Goal: Task Accomplishment & Management: Complete application form

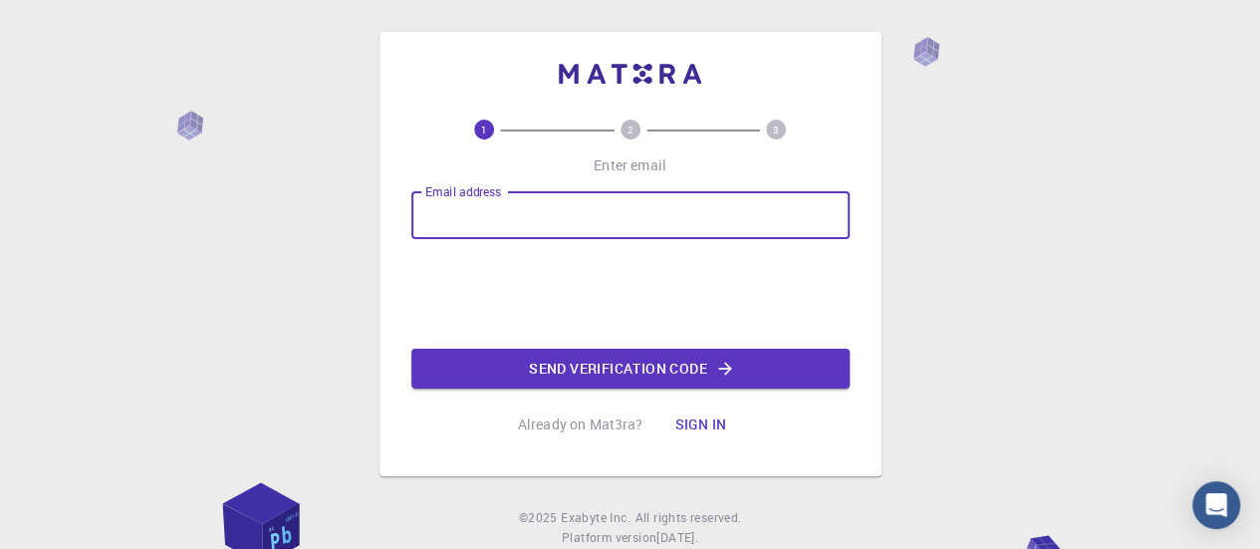
click at [708, 210] on input "Email address" at bounding box center [630, 215] width 438 height 48
type input "[EMAIL_ADDRESS][DOMAIN_NAME]"
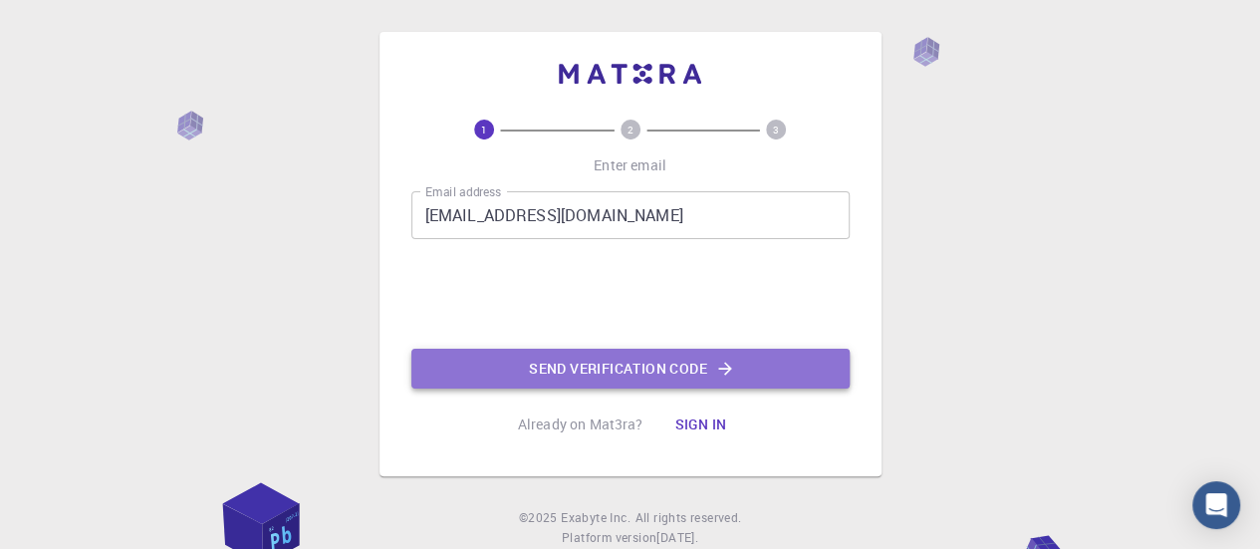
click at [551, 361] on button "Send verification code" at bounding box center [630, 368] width 438 height 40
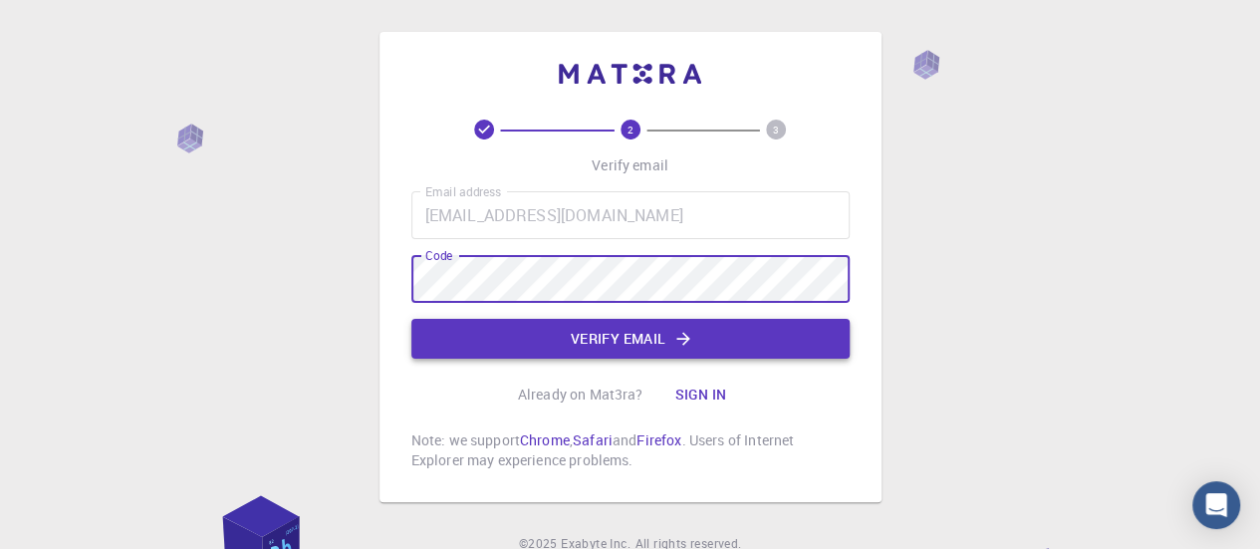
click at [600, 327] on button "Verify email" at bounding box center [630, 339] width 438 height 40
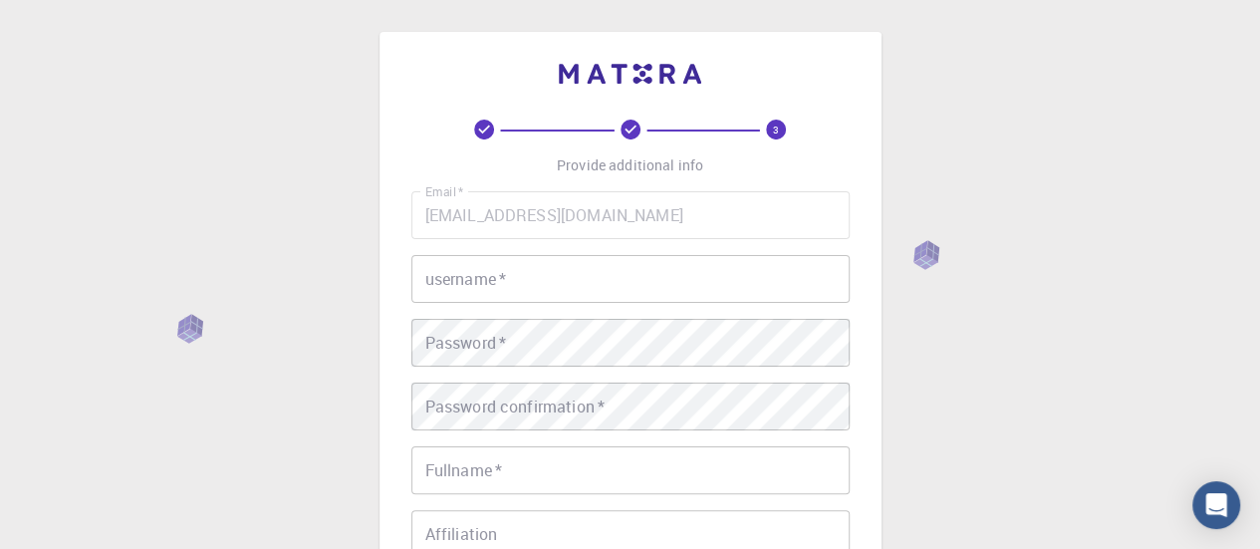
click at [552, 299] on input "username   *" at bounding box center [630, 279] width 438 height 48
click at [535, 274] on input "username   *" at bounding box center [630, 279] width 438 height 48
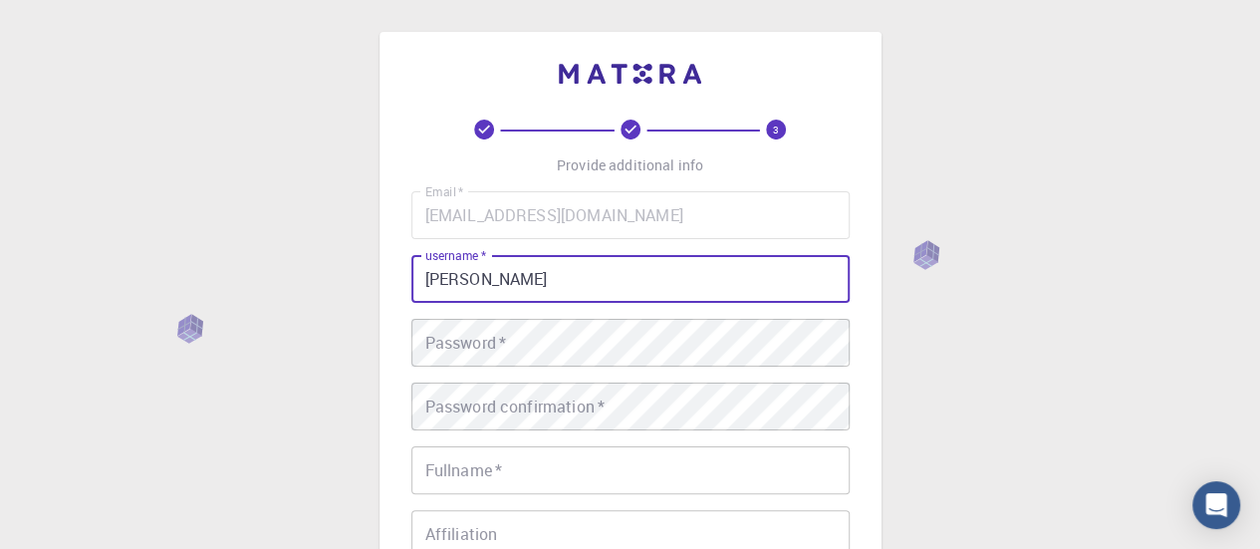
type input "[PERSON_NAME]"
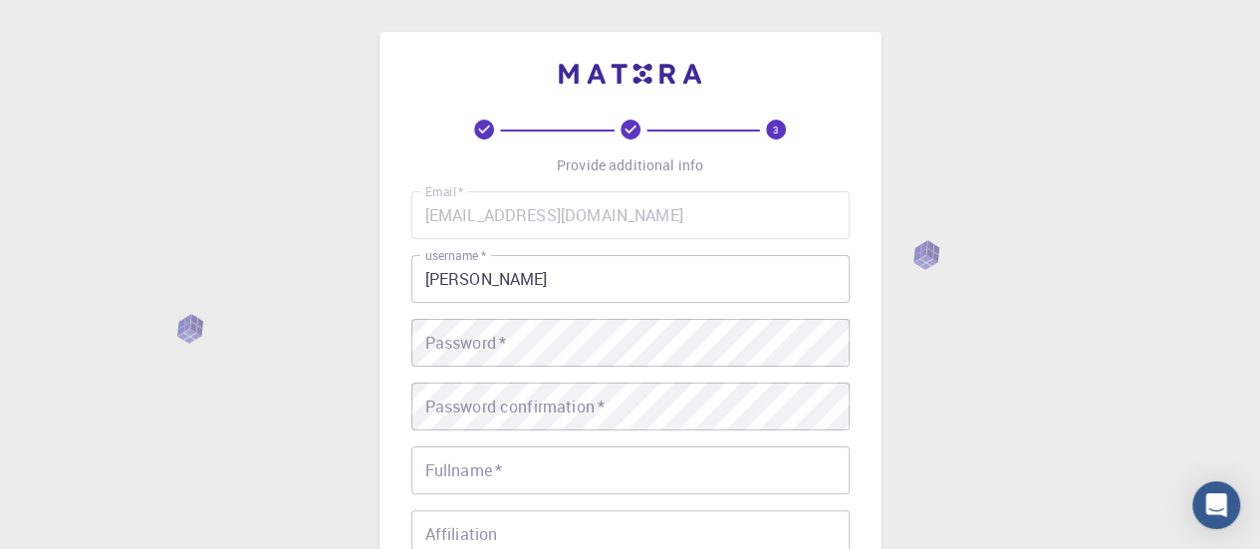
click at [536, 366] on div "Email   * [EMAIL_ADDRESS][DOMAIN_NAME] Email   * username   * Deny adami userna…" at bounding box center [630, 465] width 438 height 548
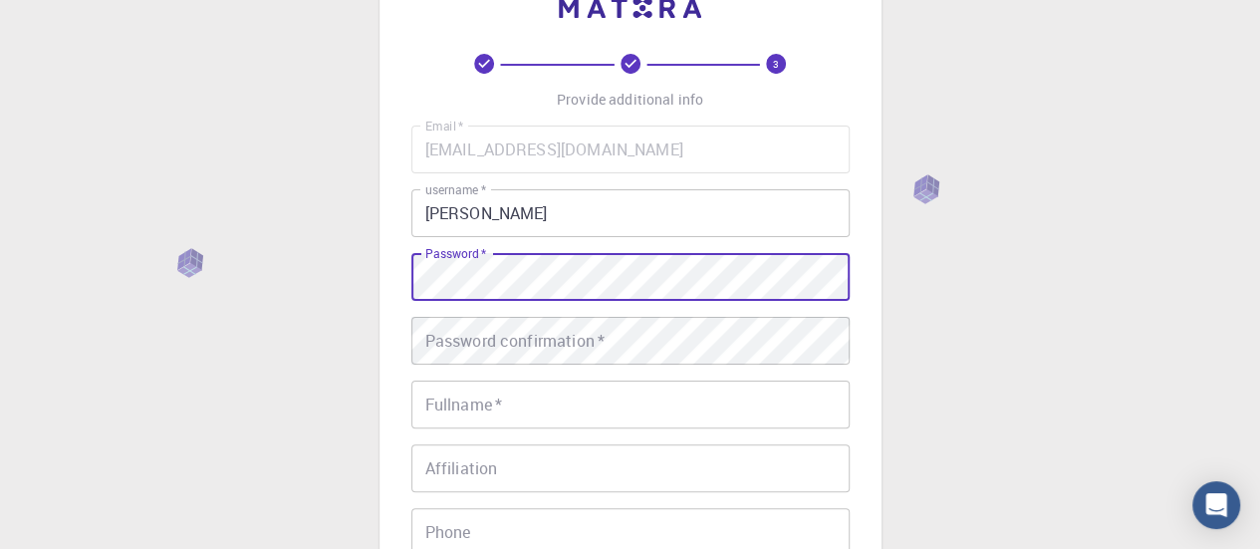
scroll to position [199, 0]
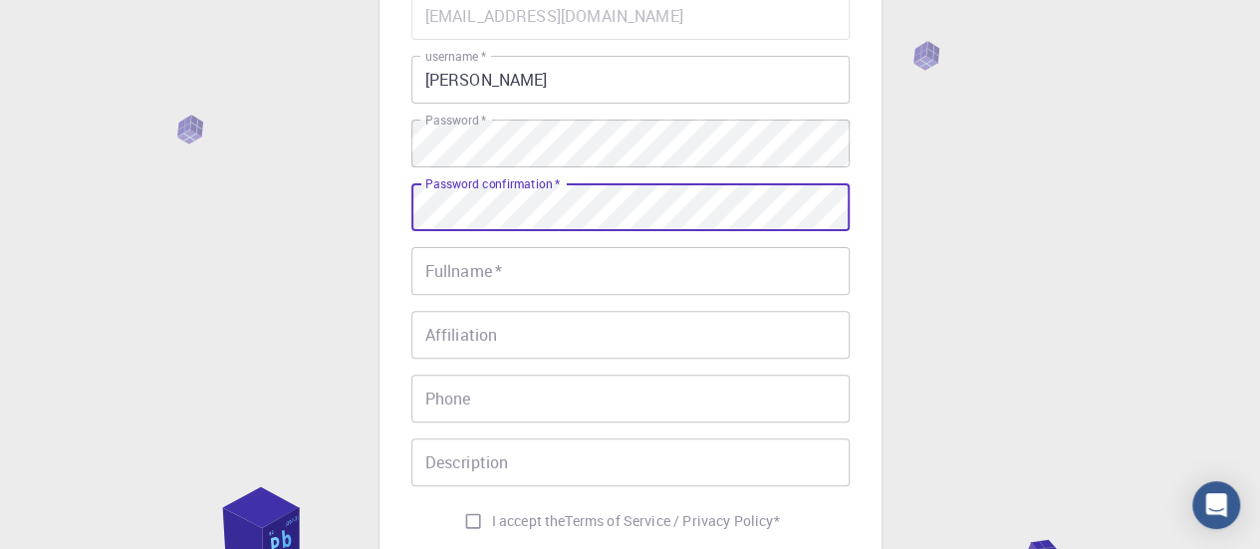
click at [522, 271] on input "Fullname   *" at bounding box center [630, 271] width 438 height 48
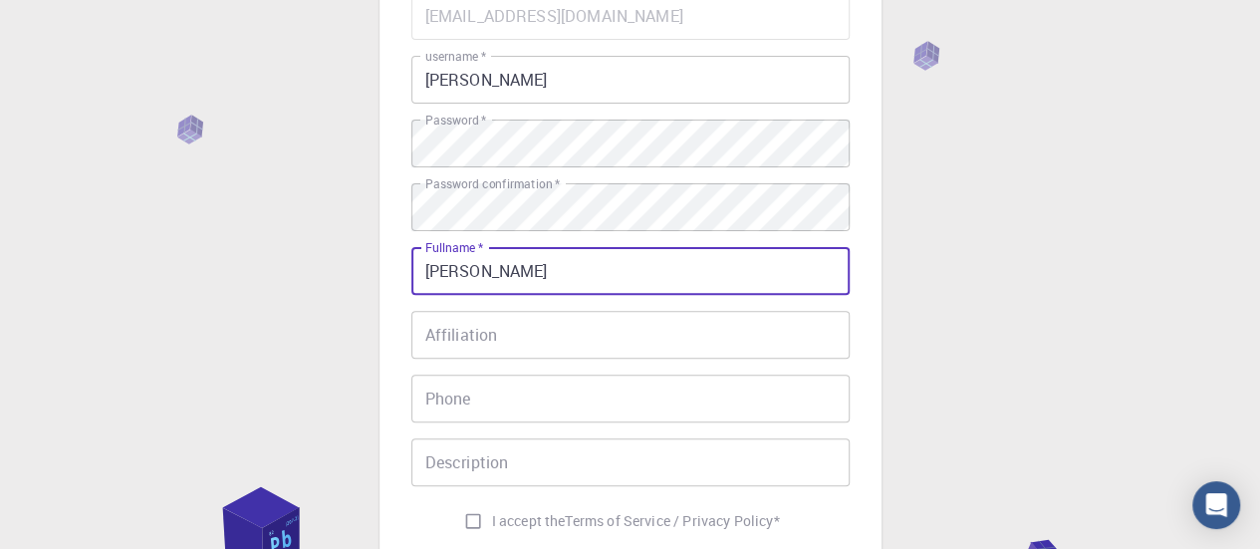
type input "[PERSON_NAME]"
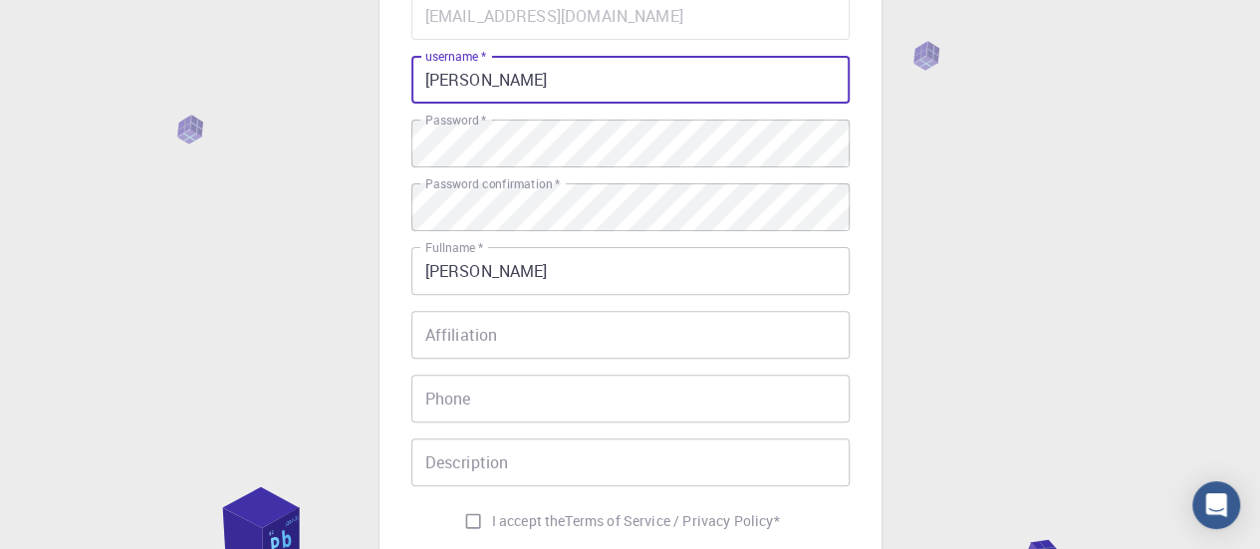
click at [459, 87] on input "[PERSON_NAME]" at bounding box center [630, 80] width 438 height 48
type input "[PERSON_NAME]"
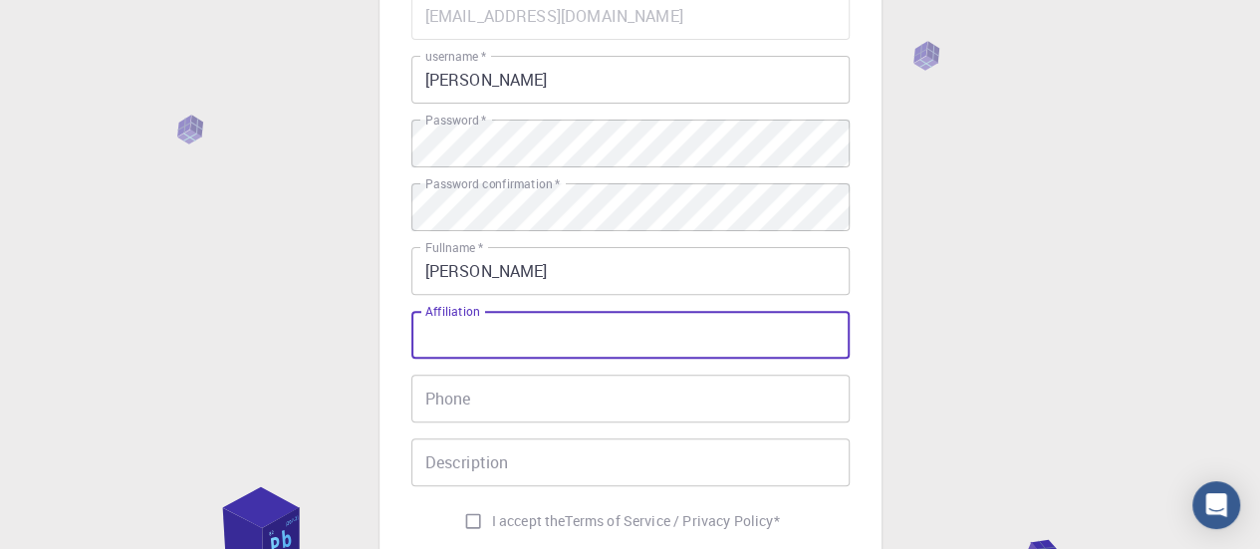
click at [481, 326] on input "Affiliation" at bounding box center [630, 335] width 438 height 48
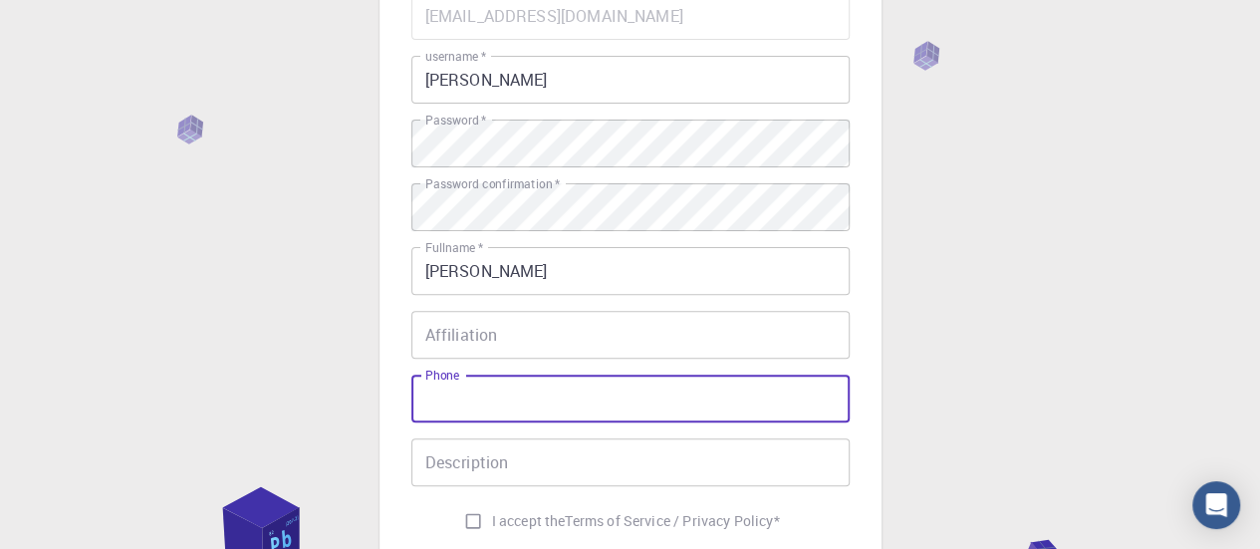
click at [481, 387] on input "Phone" at bounding box center [630, 398] width 438 height 48
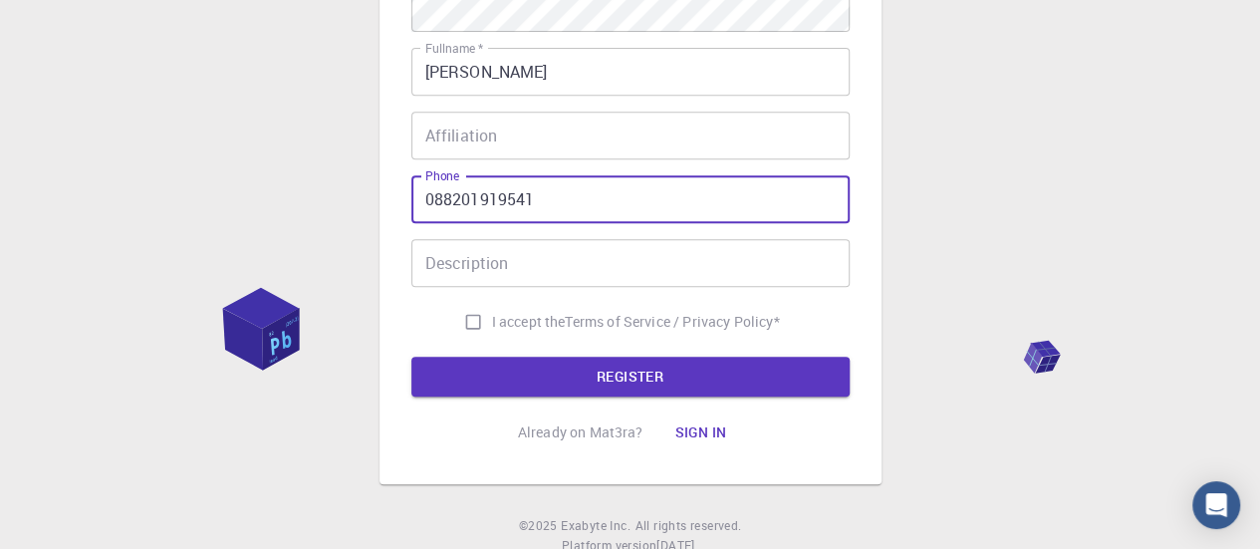
type input "088201919541"
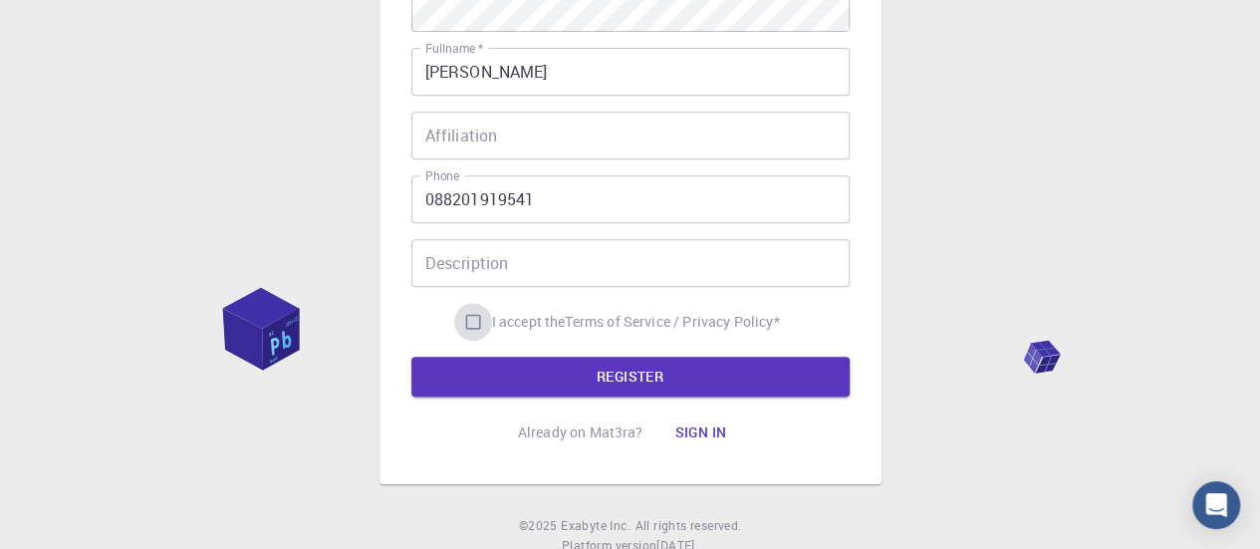
click at [465, 320] on input "I accept the Terms of Service / Privacy Policy *" at bounding box center [473, 322] width 38 height 38
checkbox input "true"
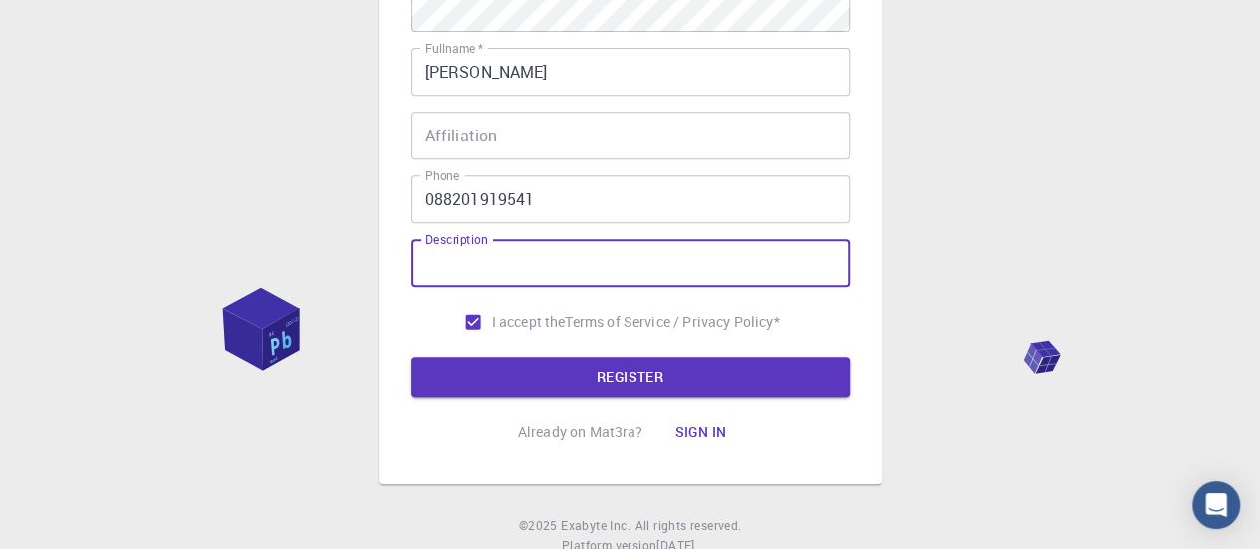
click at [460, 269] on input "Description" at bounding box center [630, 263] width 438 height 48
type input "kerja"
click at [458, 131] on input "Affiliation" at bounding box center [630, 136] width 438 height 48
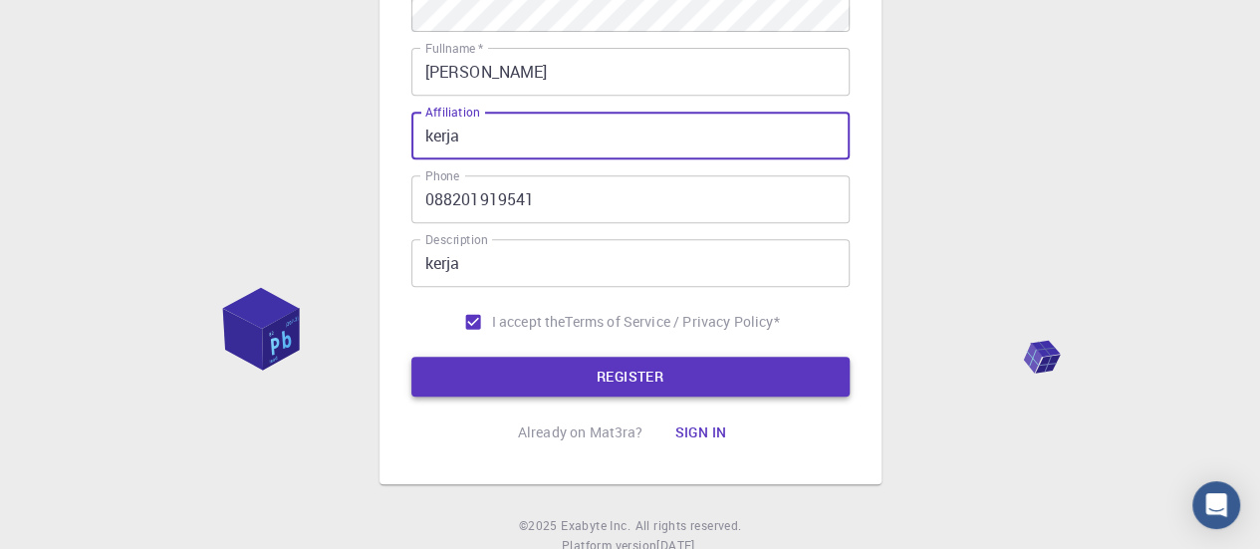
type input "kerja"
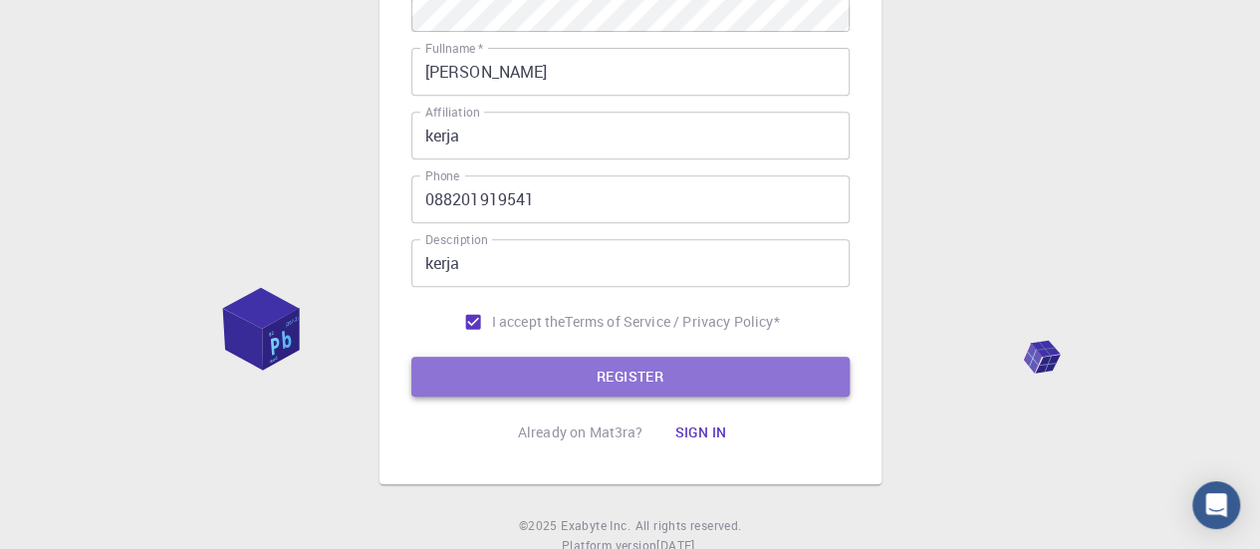
click at [555, 383] on button "REGISTER" at bounding box center [630, 376] width 438 height 40
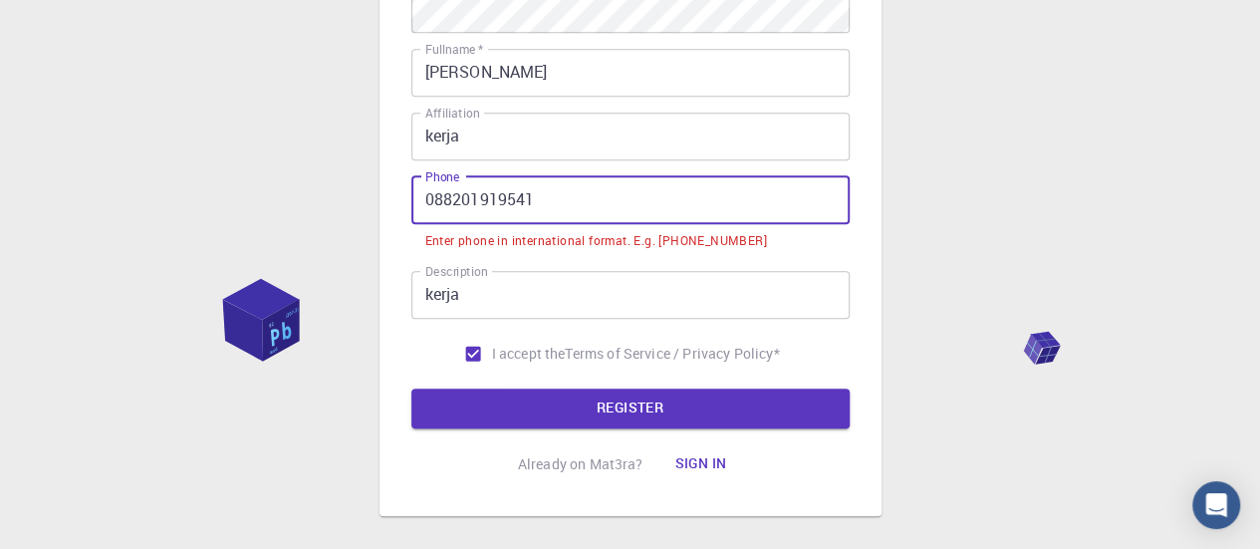
click at [422, 196] on input "088201919541" at bounding box center [630, 200] width 438 height 48
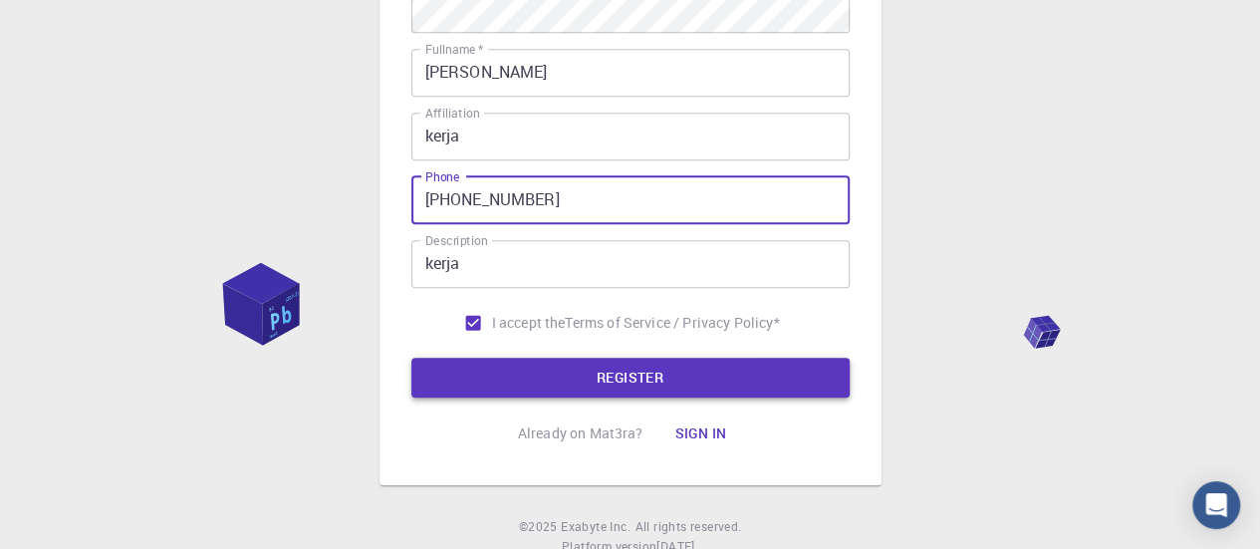
type input "[PHONE_NUMBER]"
click at [547, 365] on button "REGISTER" at bounding box center [630, 377] width 438 height 40
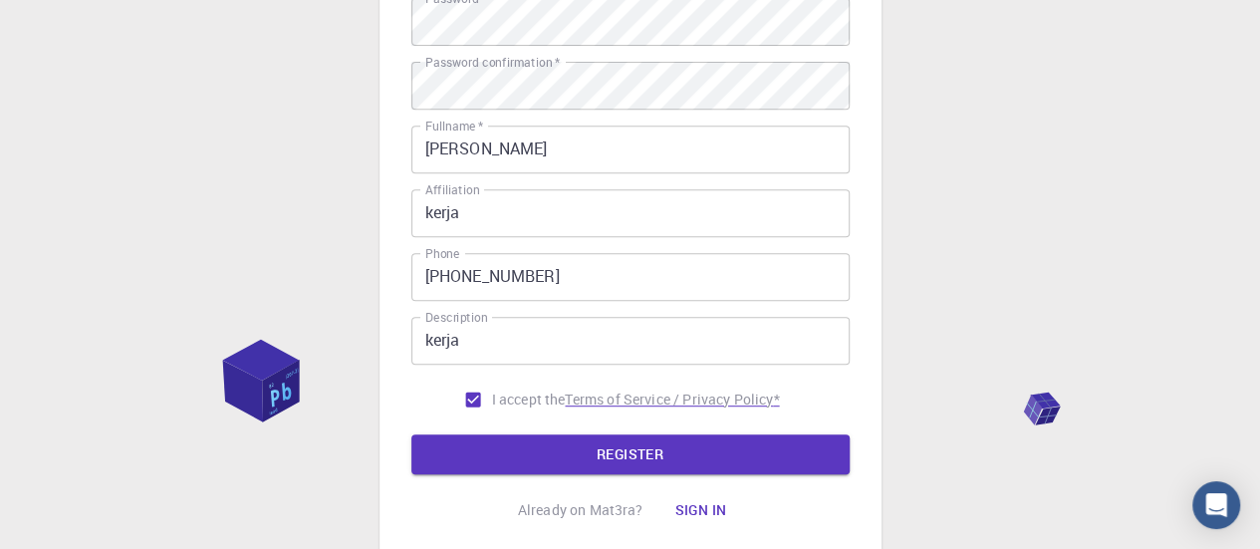
scroll to position [149, 0]
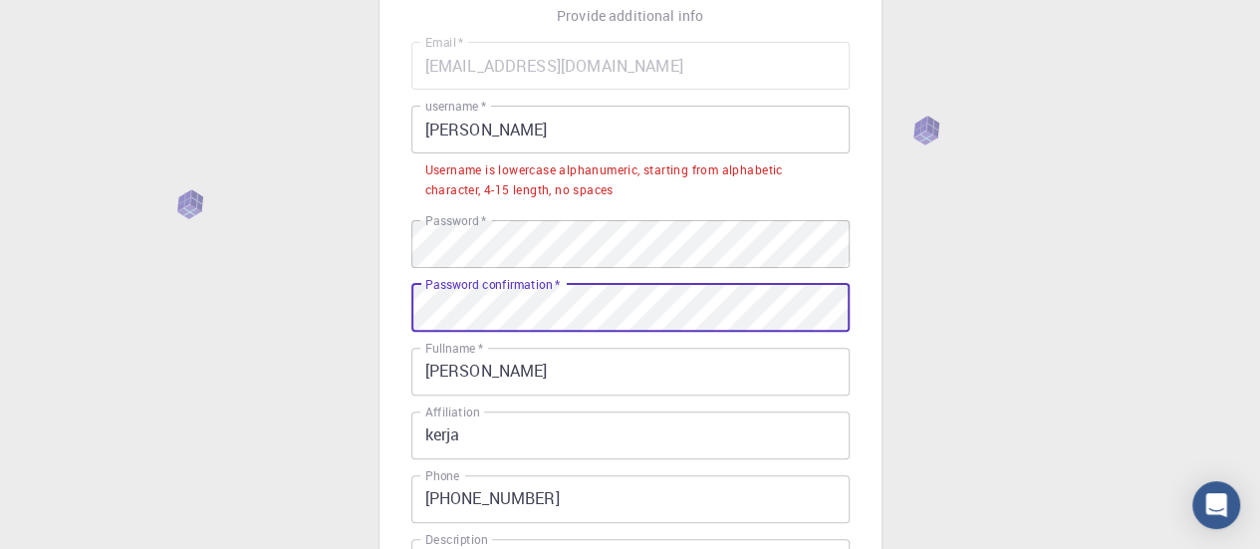
click at [366, 294] on div "3 Provide additional info Email   * [EMAIL_ADDRESS][DOMAIN_NAME] Email   * user…" at bounding box center [630, 383] width 1260 height 1064
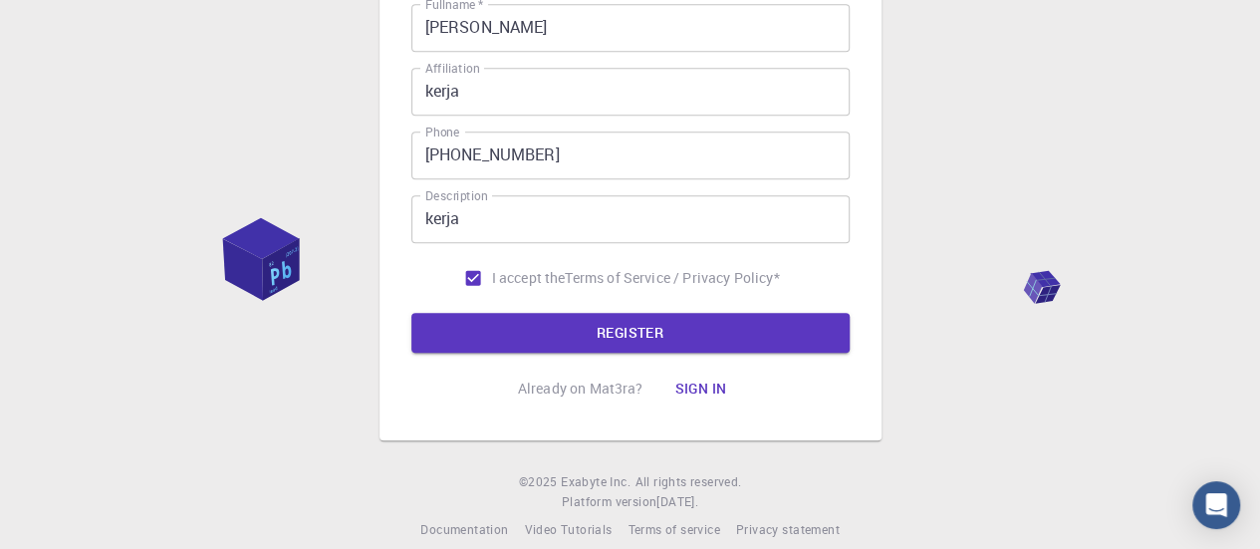
scroll to position [517, 0]
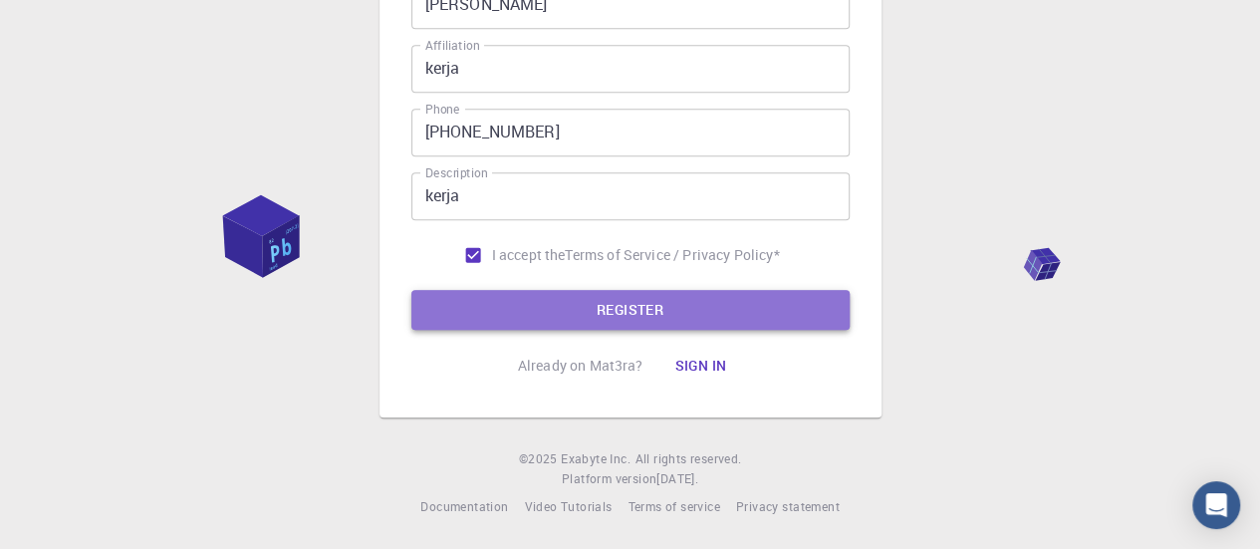
click at [679, 303] on button "REGISTER" at bounding box center [630, 310] width 438 height 40
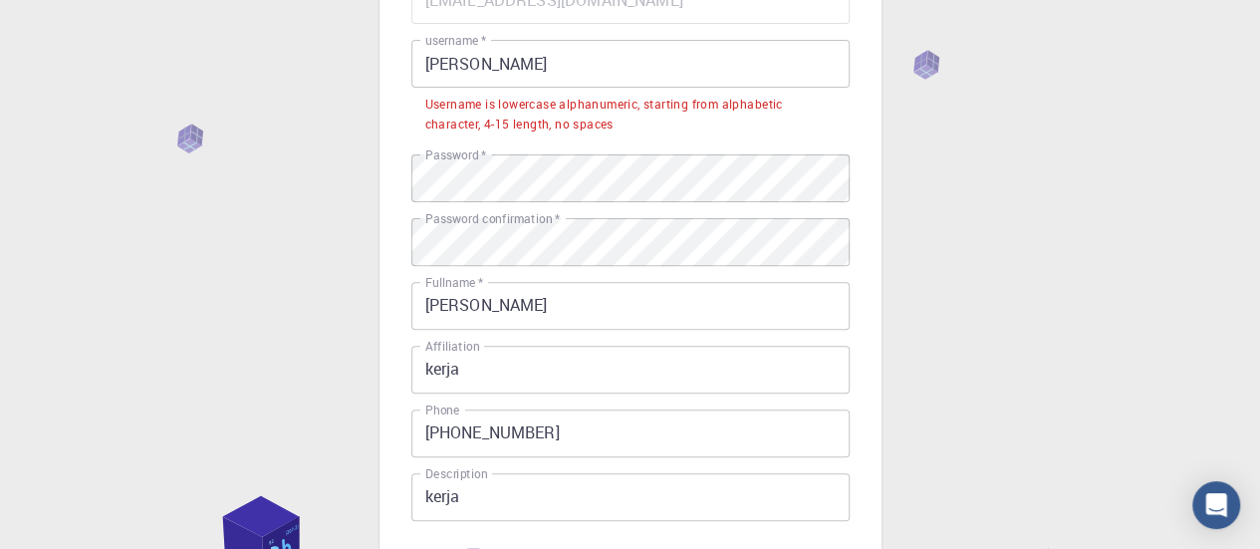
scroll to position [218, 0]
